Goal: Transaction & Acquisition: Subscribe to service/newsletter

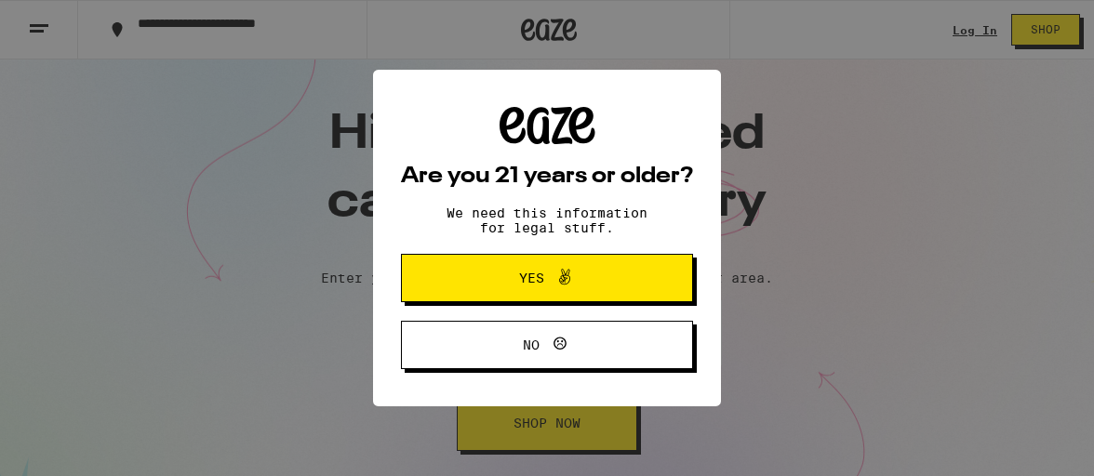
click at [540, 280] on span "Yes" at bounding box center [531, 278] width 25 height 13
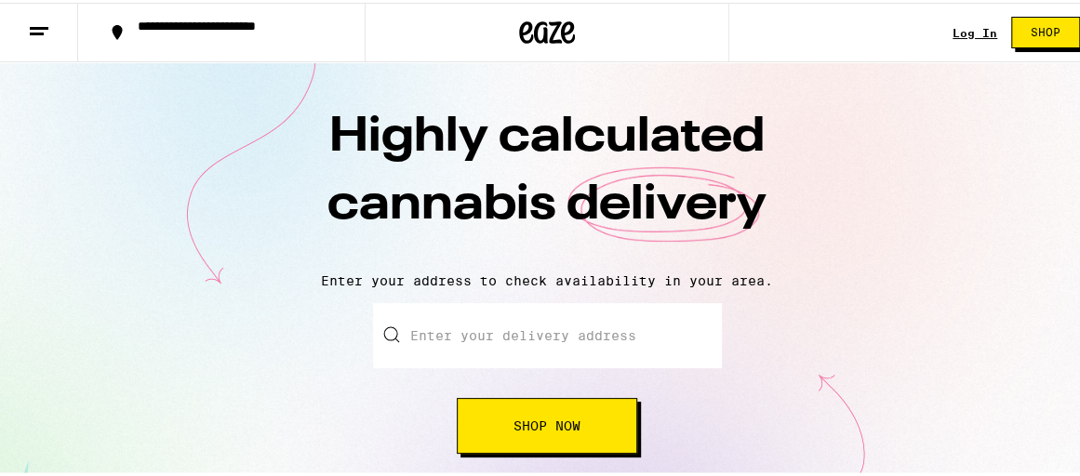
click at [462, 328] on input "Enter your delivery address" at bounding box center [547, 333] width 349 height 65
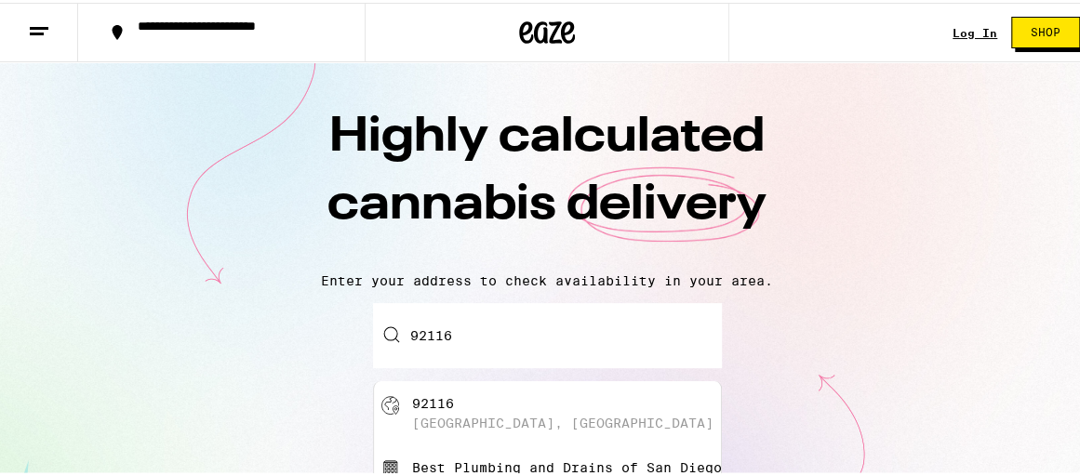
click at [500, 418] on div "[GEOGRAPHIC_DATA], [GEOGRAPHIC_DATA]" at bounding box center [563, 420] width 302 height 15
type input "[GEOGRAPHIC_DATA]"
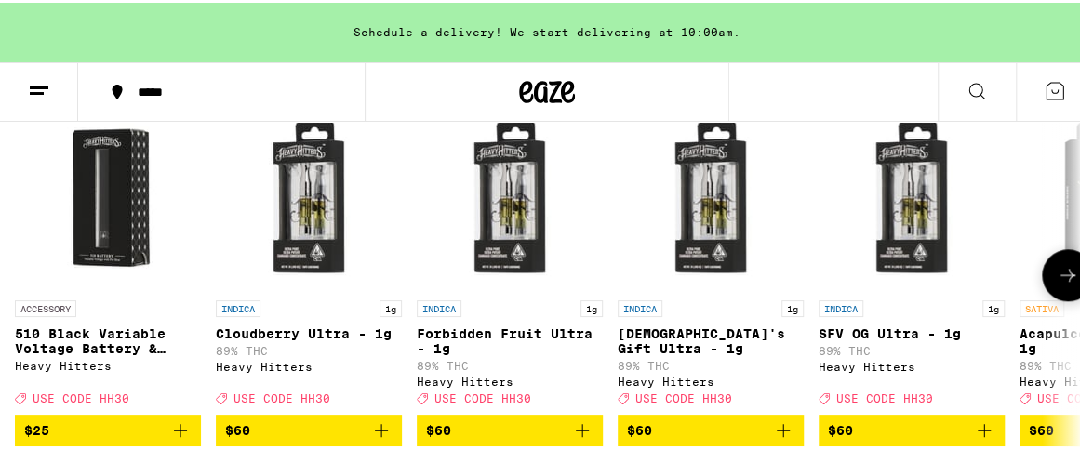
scroll to position [744, 0]
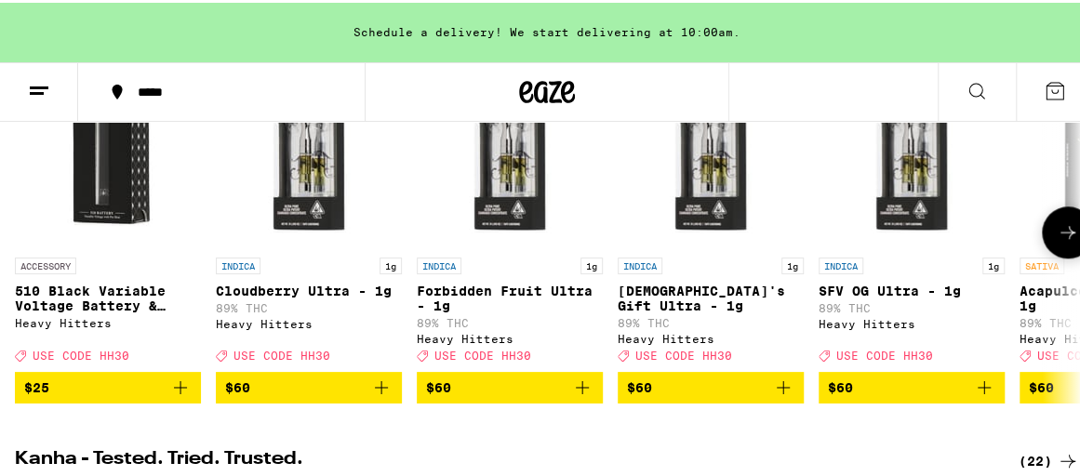
click at [1057, 241] on icon at bounding box center [1068, 230] width 22 height 22
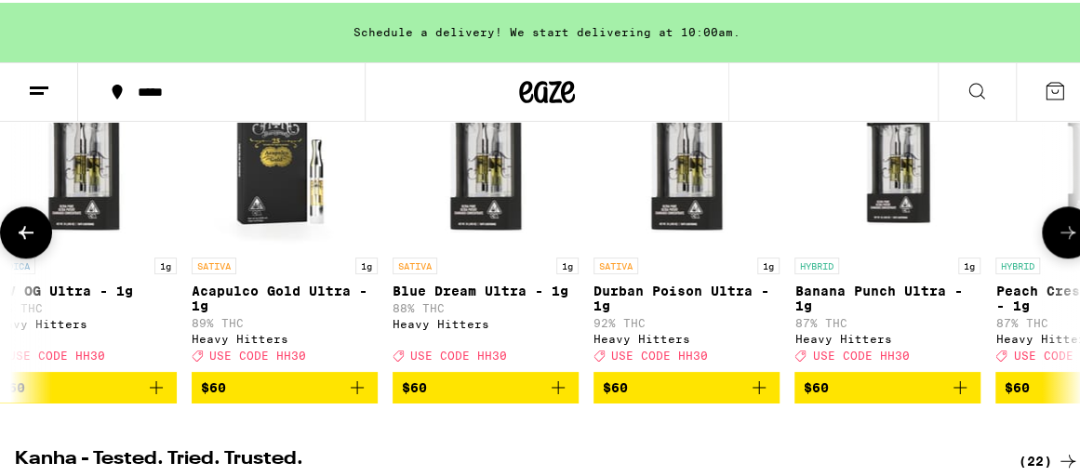
scroll to position [0, 848]
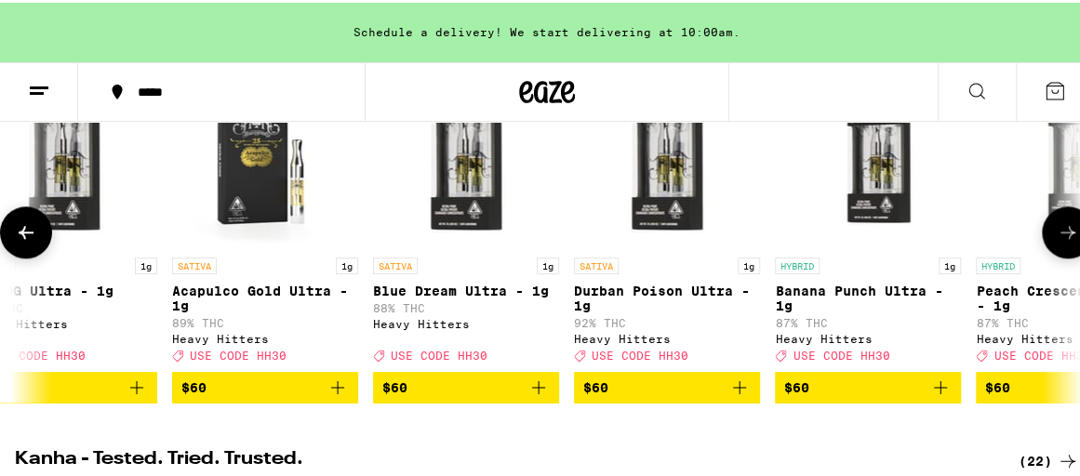
click at [1057, 241] on icon at bounding box center [1068, 230] width 22 height 22
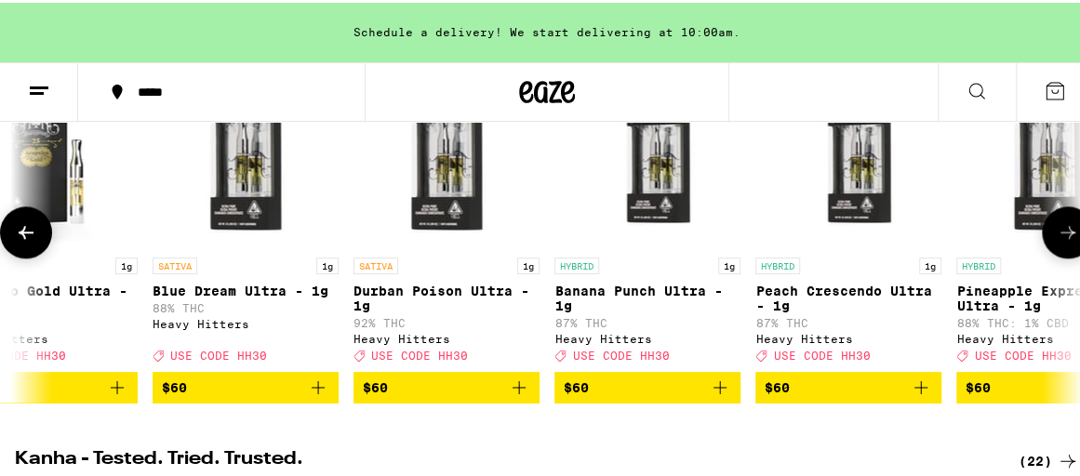
scroll to position [0, 1160]
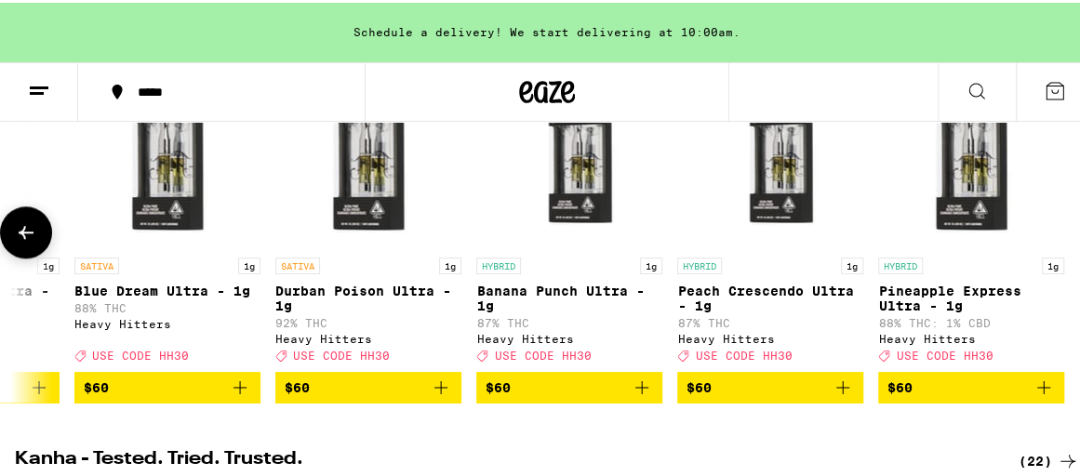
click at [1048, 252] on div at bounding box center [1068, 230] width 52 height 52
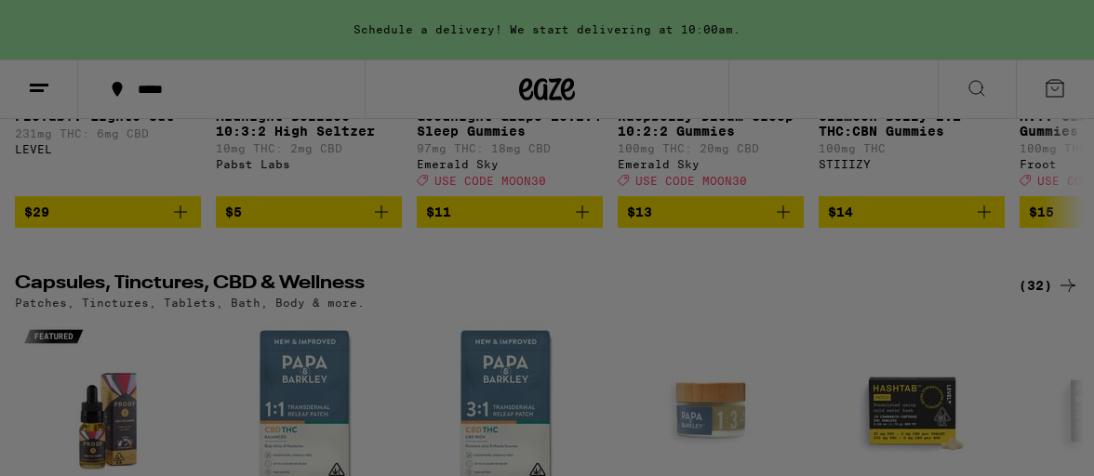
scroll to position [0, 1146]
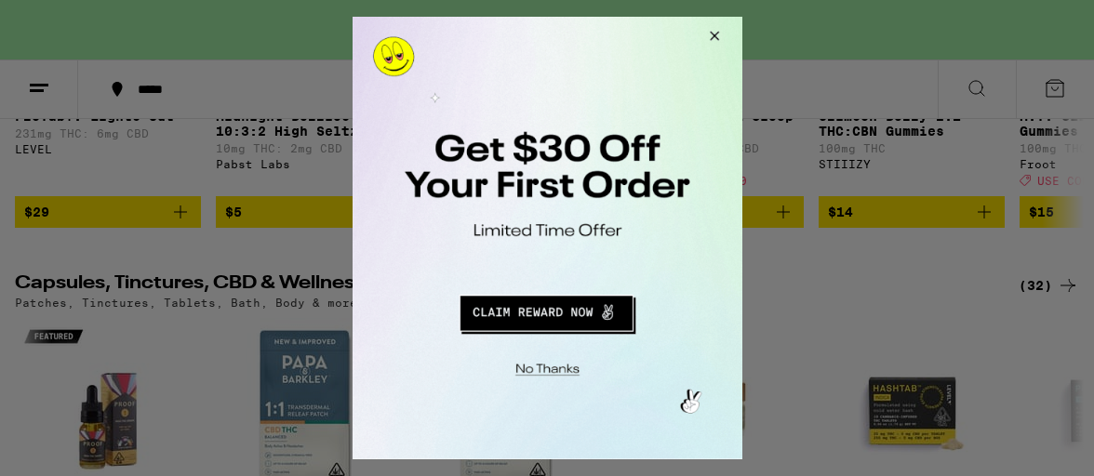
click at [571, 314] on button "Redirect to URL" at bounding box center [545, 310] width 324 height 45
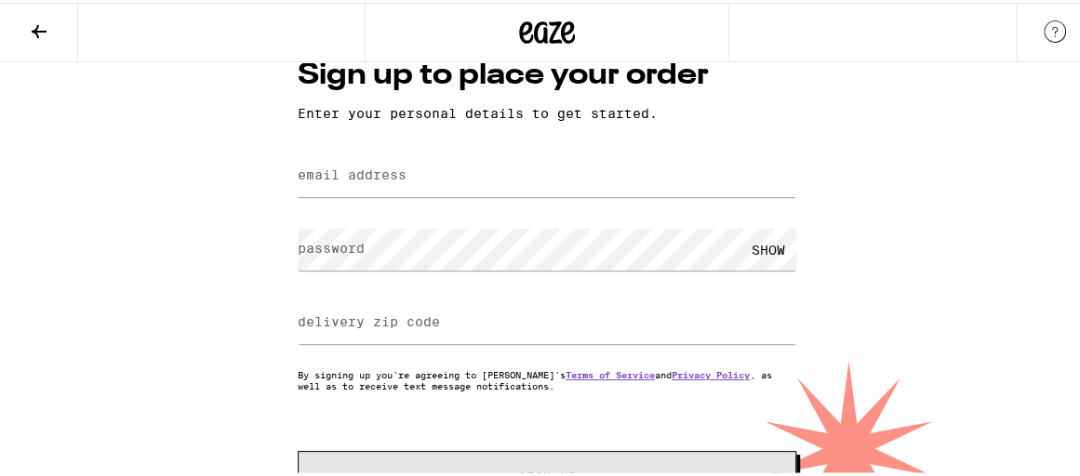
scroll to position [25, 0]
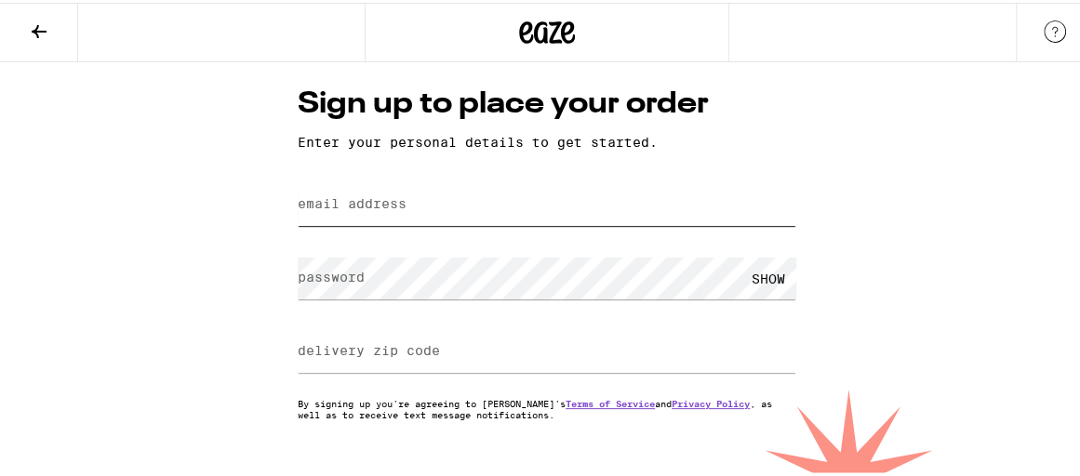
click at [491, 205] on input "email address" at bounding box center [547, 202] width 499 height 42
type input "janitech@cox.net"
type input "92116"
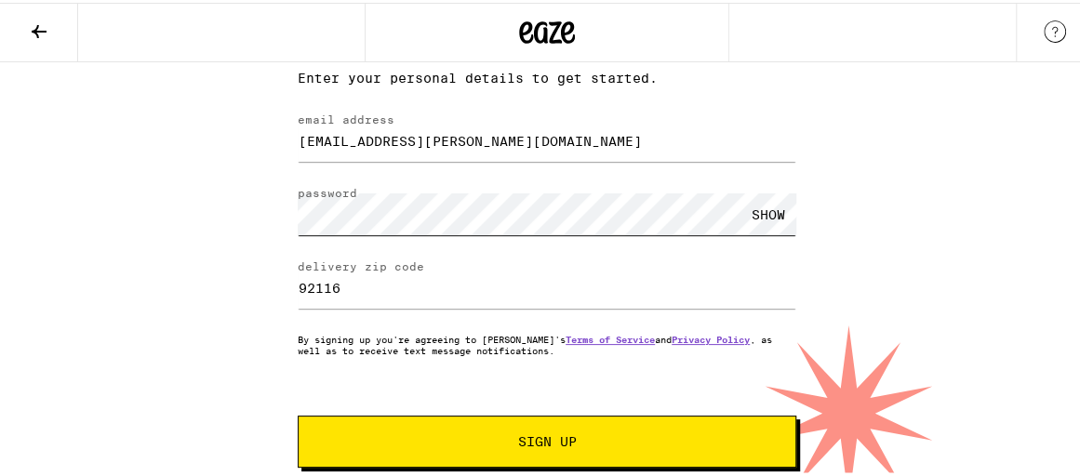
scroll to position [118, 0]
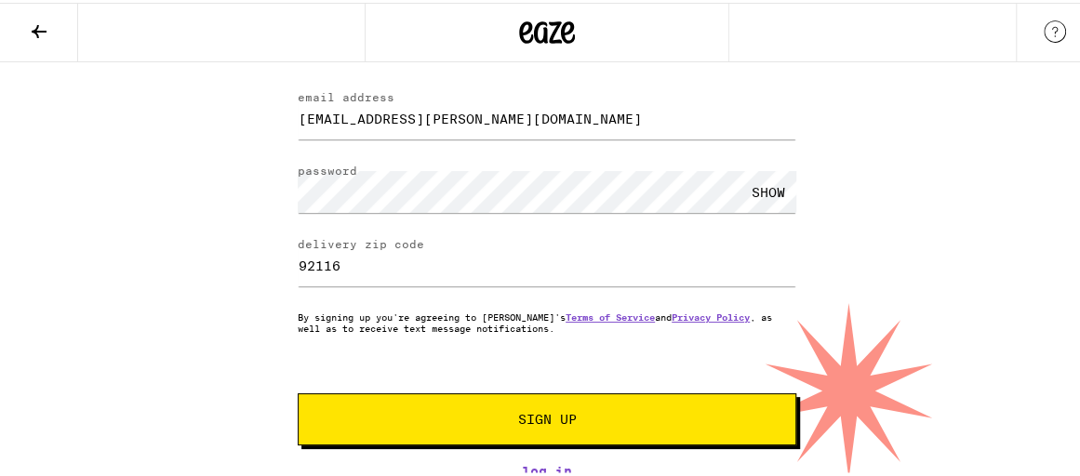
click at [565, 417] on span "Sign Up" at bounding box center [547, 416] width 59 height 13
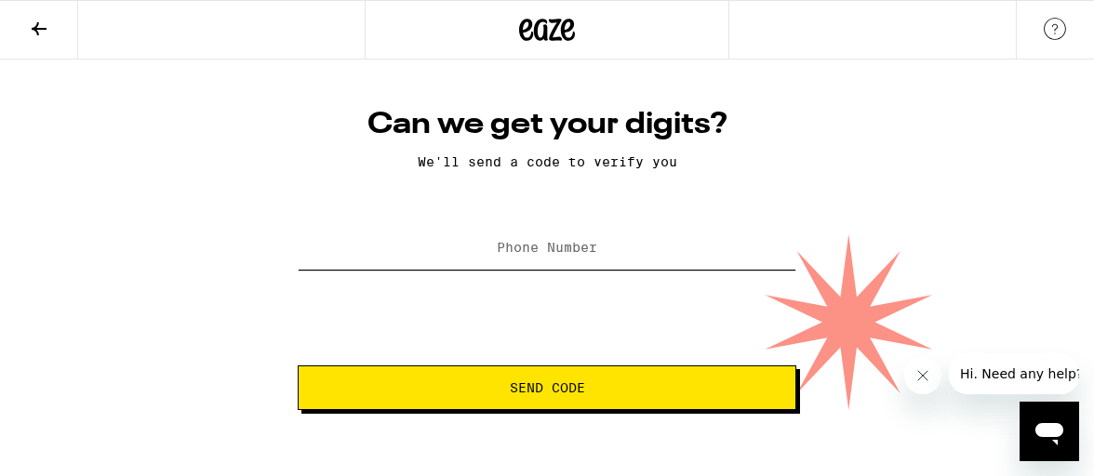
click at [470, 259] on input "Phone Number" at bounding box center [547, 249] width 499 height 42
type input "(619) 665-5888"
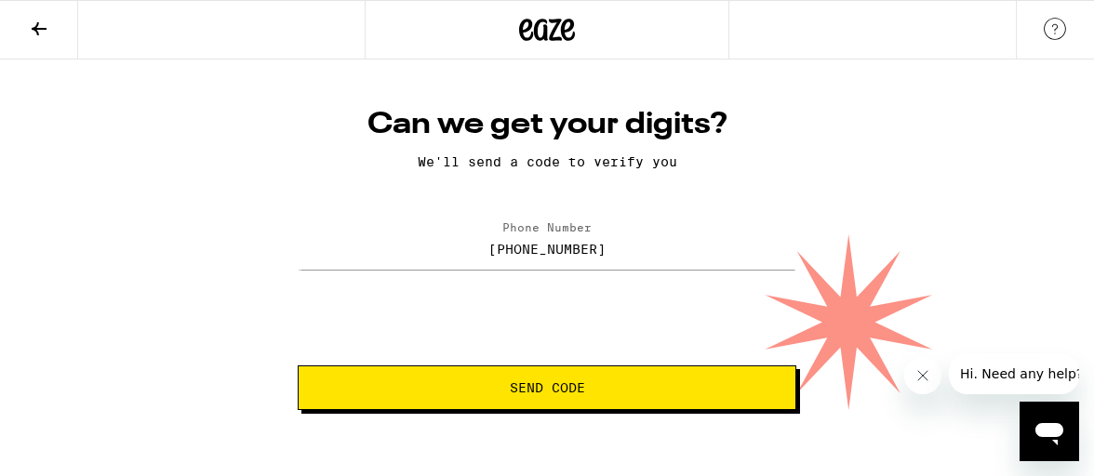
click at [570, 383] on span "Send Code" at bounding box center [547, 388] width 75 height 13
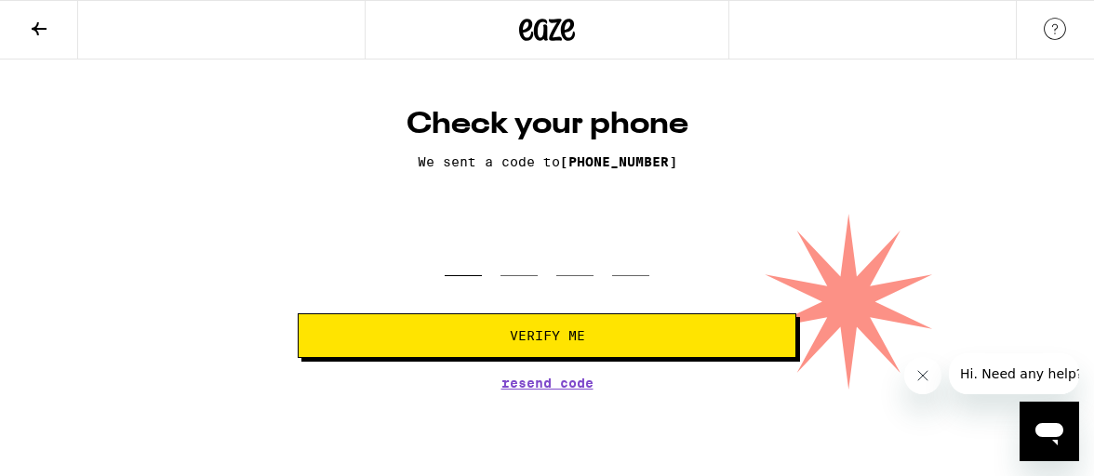
click at [467, 252] on input "tel" at bounding box center [463, 248] width 37 height 55
type input "2"
type input "3"
type input "9"
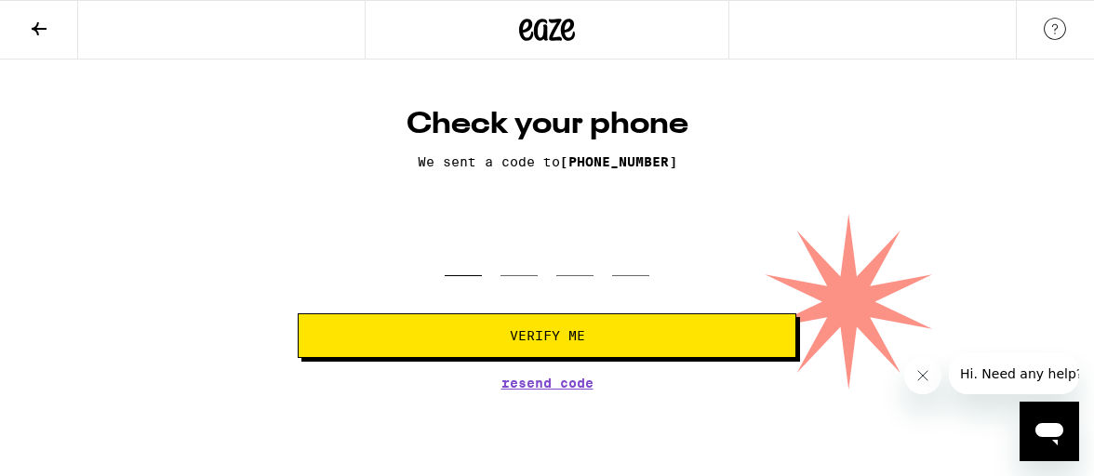
type input "6"
type input "7"
type input "8"
type input "6"
click at [644, 332] on span "Verify Me" at bounding box center [547, 335] width 467 height 13
